Goal: Book appointment/travel/reservation

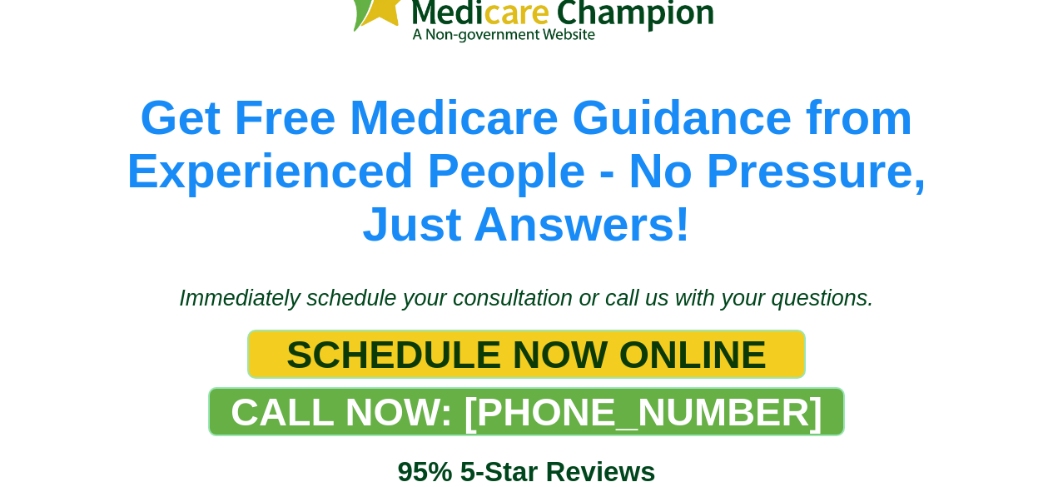
scroll to position [221, 0]
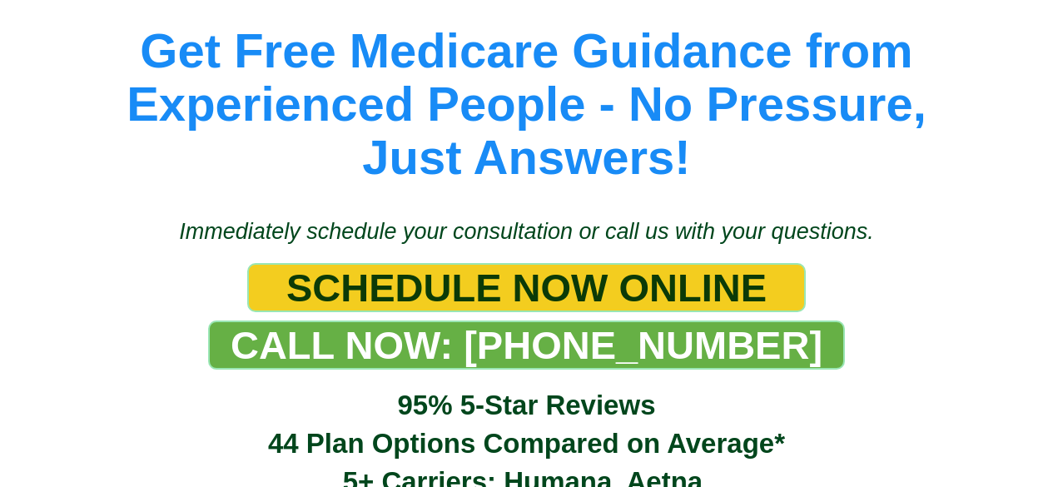
click at [328, 267] on span "SCHEDULE NOW ONLINE" at bounding box center [526, 288] width 480 height 46
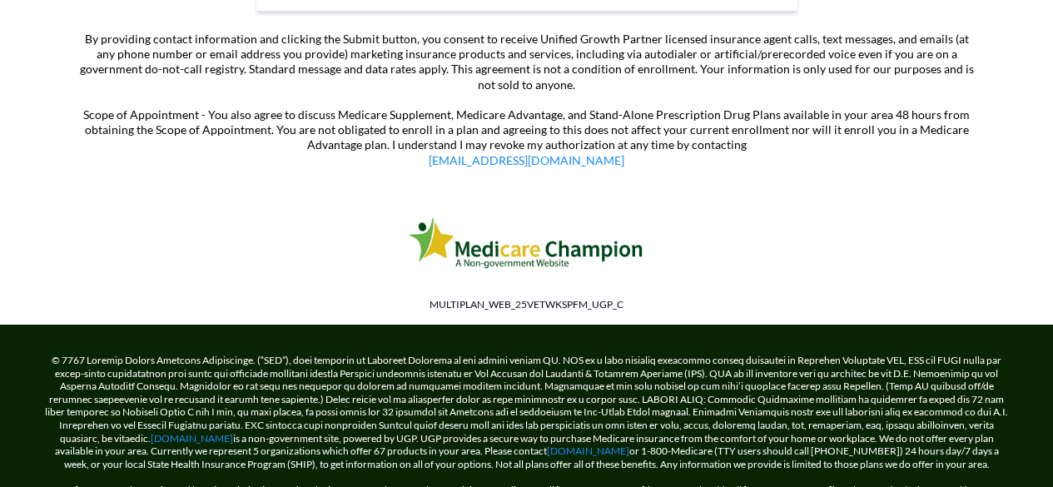
scroll to position [1570, 0]
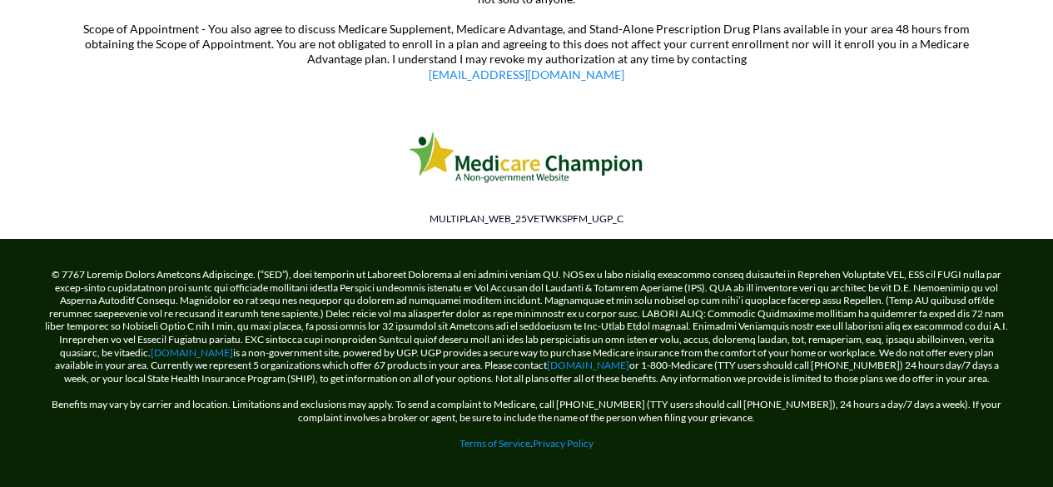
click at [562, 361] on link "[DOMAIN_NAME]" at bounding box center [588, 365] width 82 height 12
